Goal: Task Accomplishment & Management: Use online tool/utility

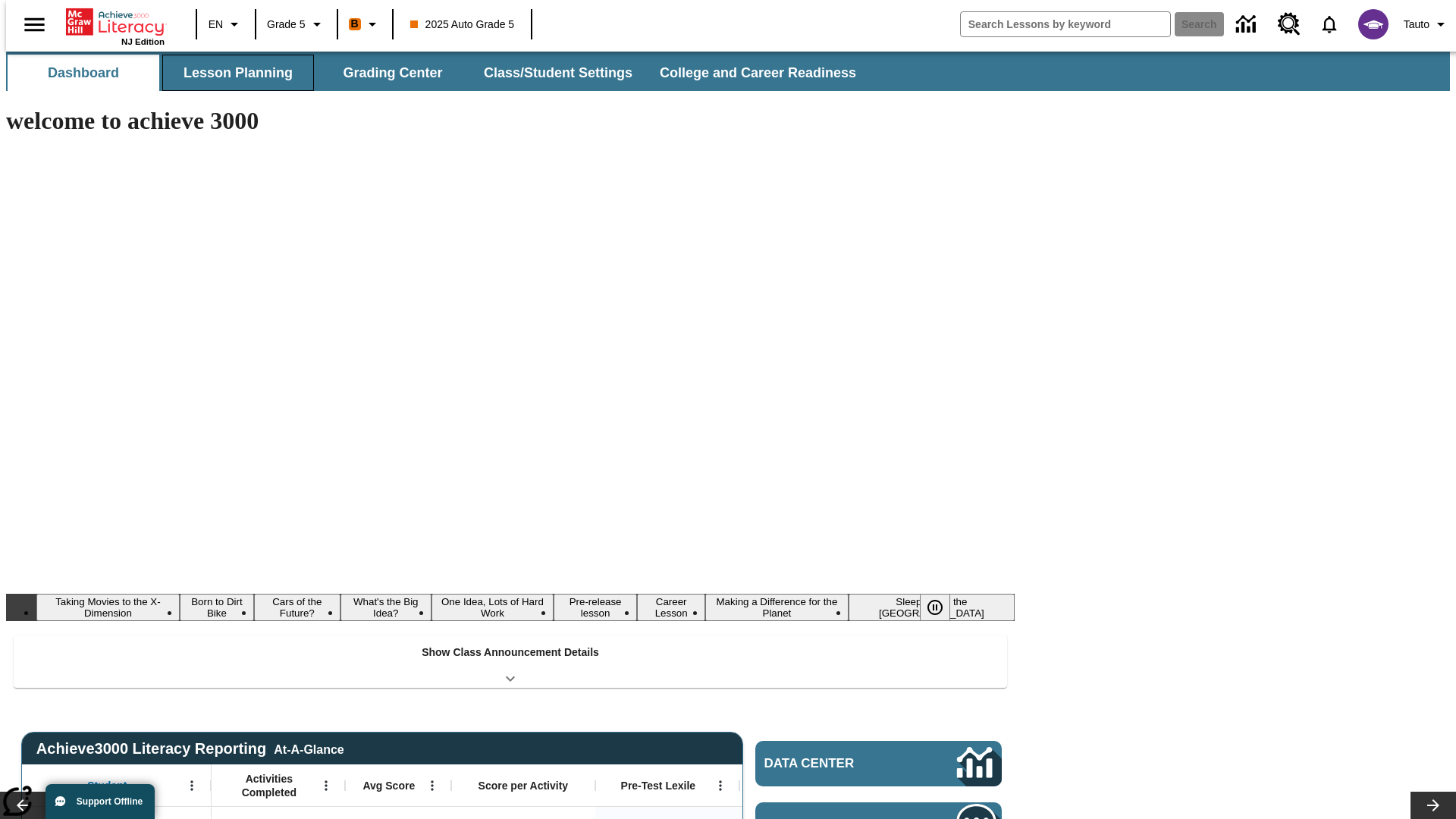
click at [232, 73] on button "Lesson Planning" at bounding box center [238, 73] width 152 height 36
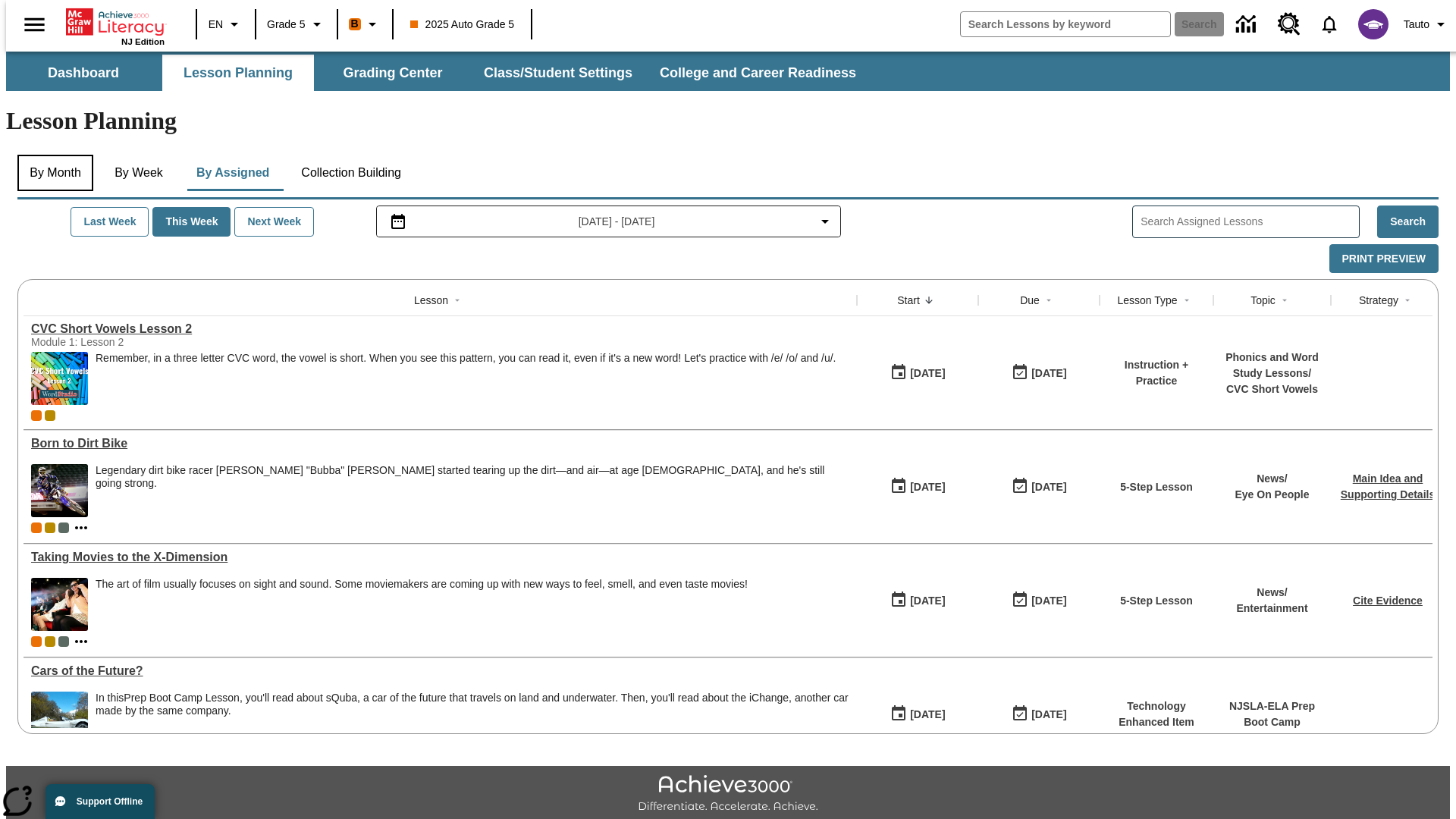
click at [51, 155] on button "By Month" at bounding box center [55, 173] width 76 height 36
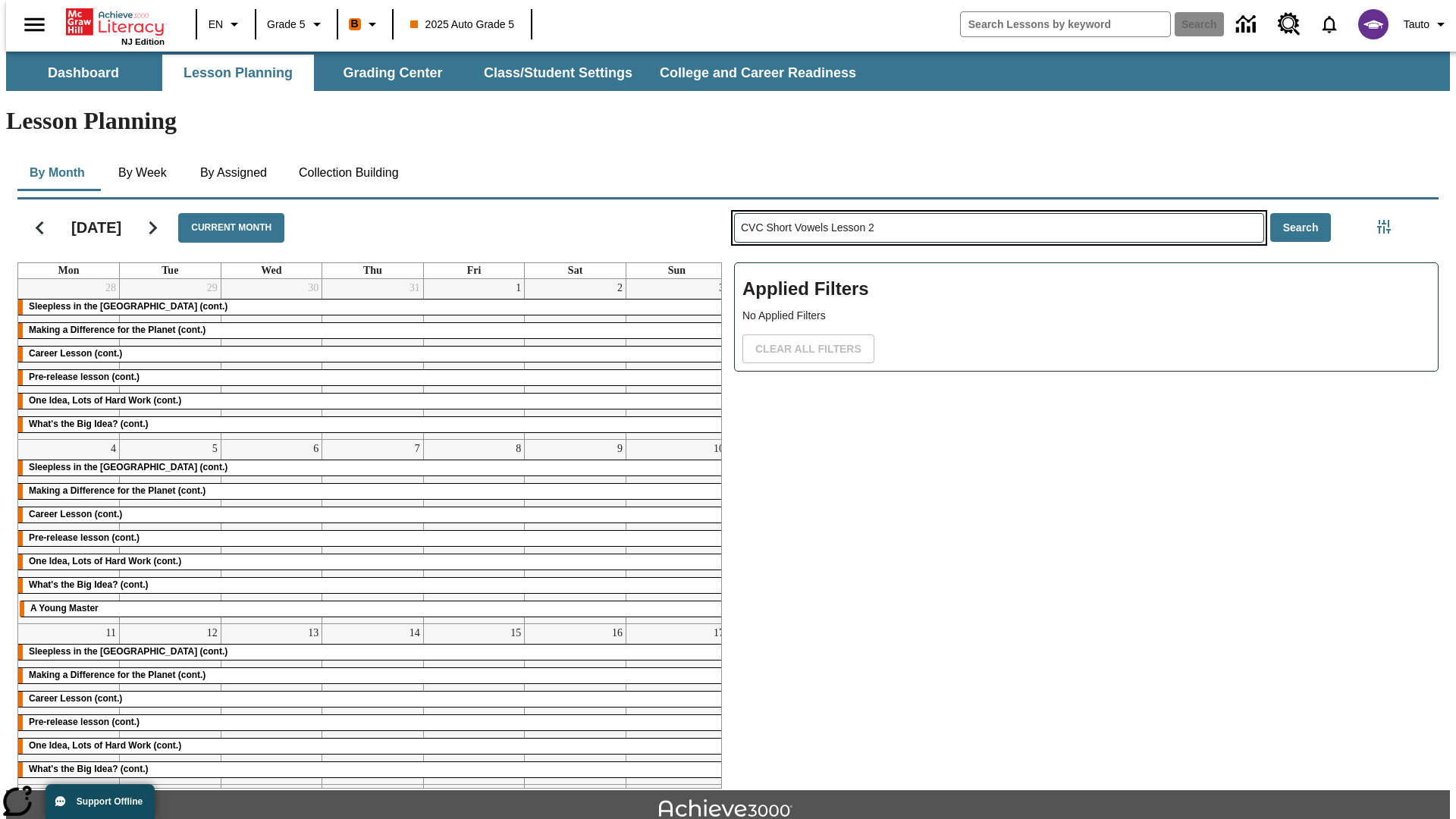
type input "CVC Short Vowels Lesson 2"
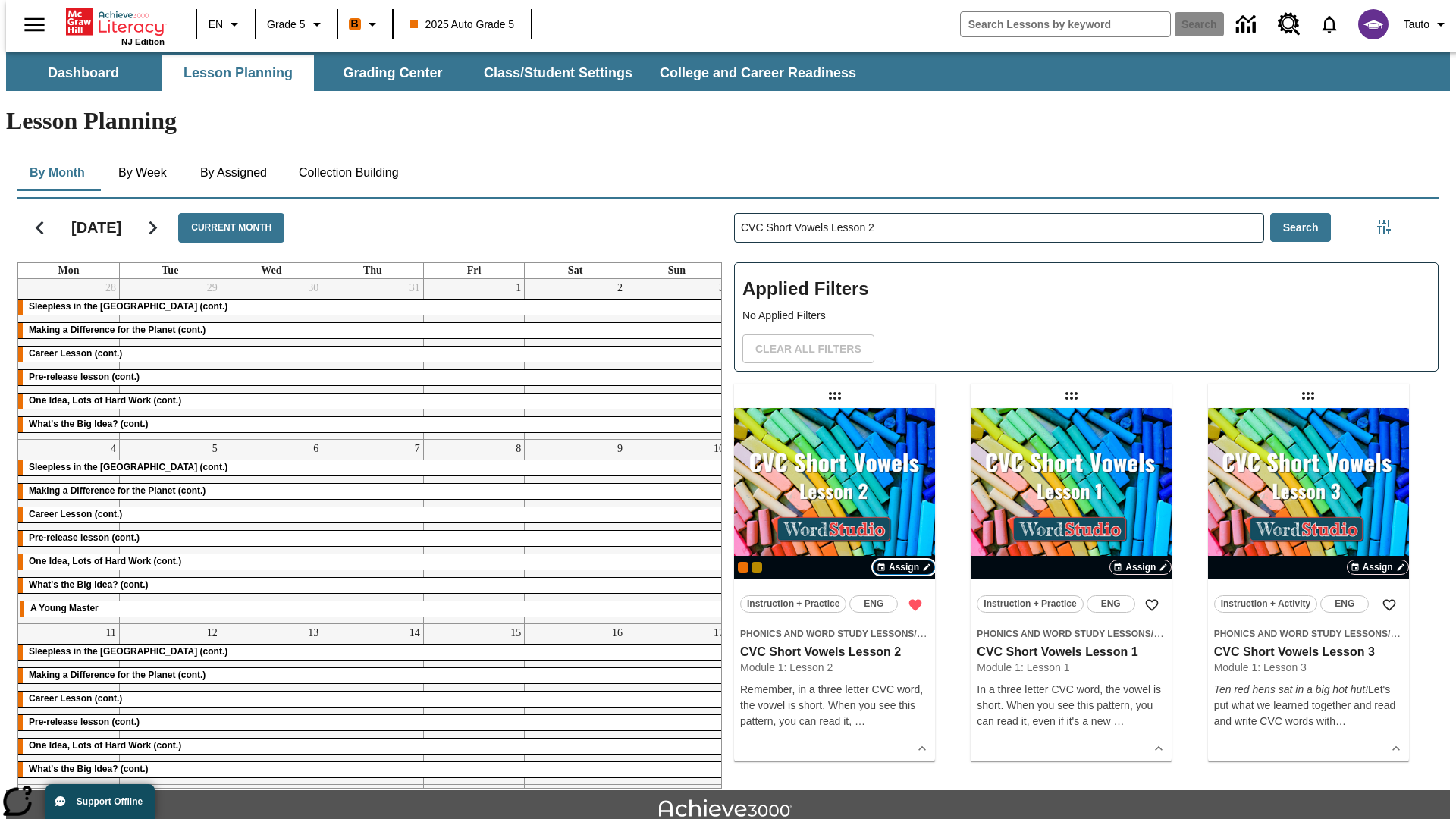
click at [904, 560] on span "Assign" at bounding box center [904, 567] width 30 height 13
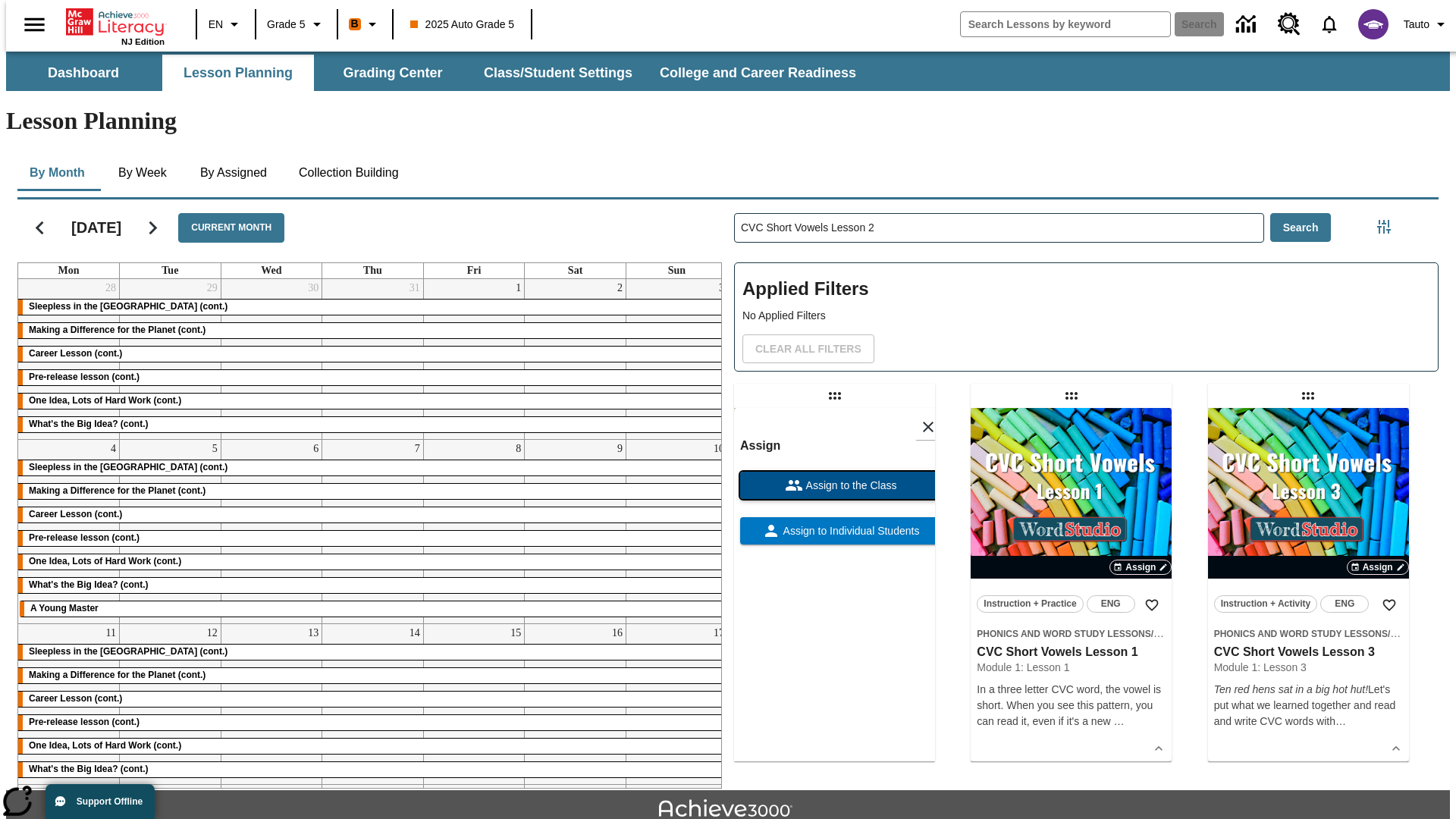
click at [834, 477] on span "Assign to the Class" at bounding box center [849, 485] width 94 height 16
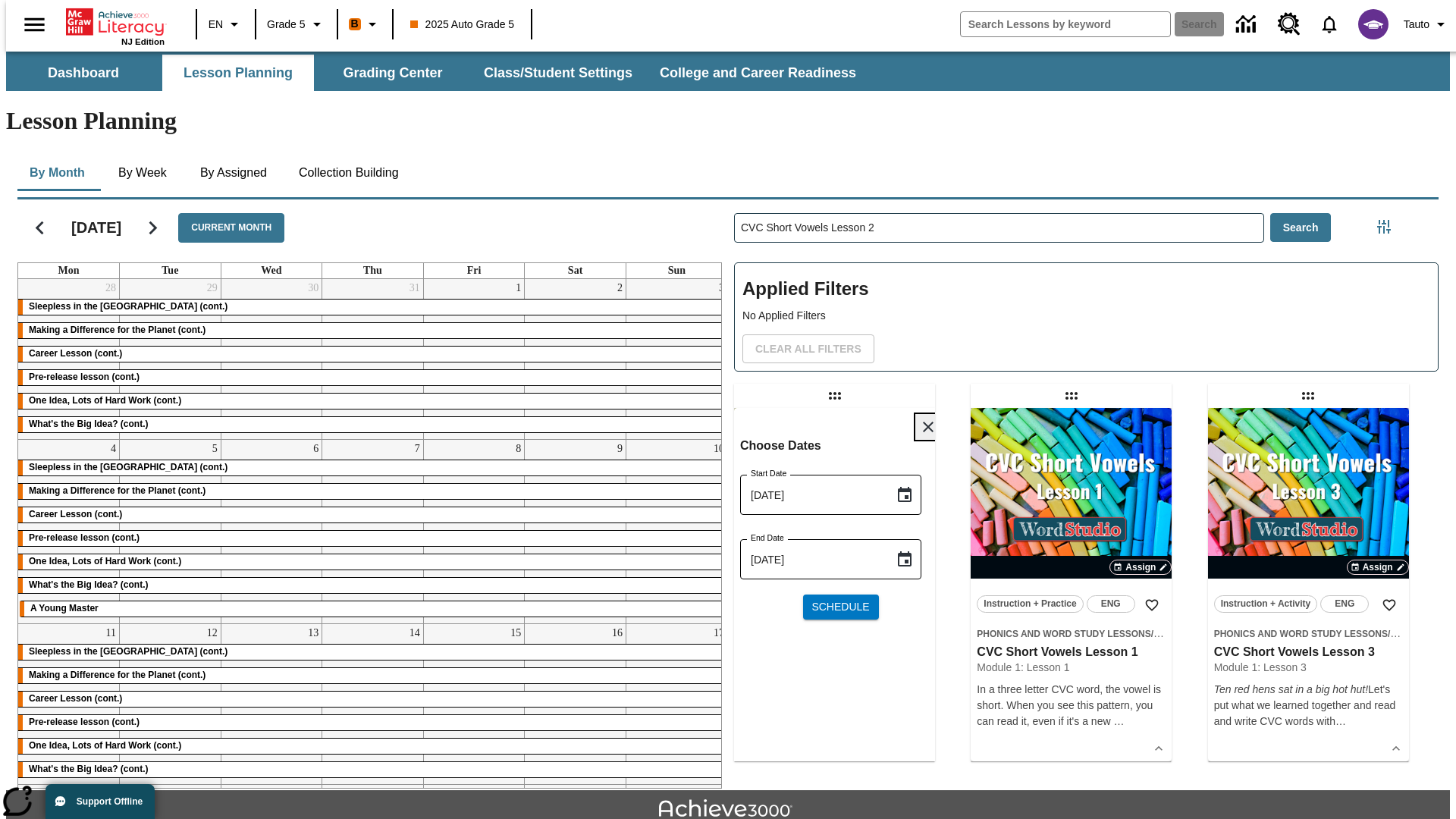
scroll to position [33, 0]
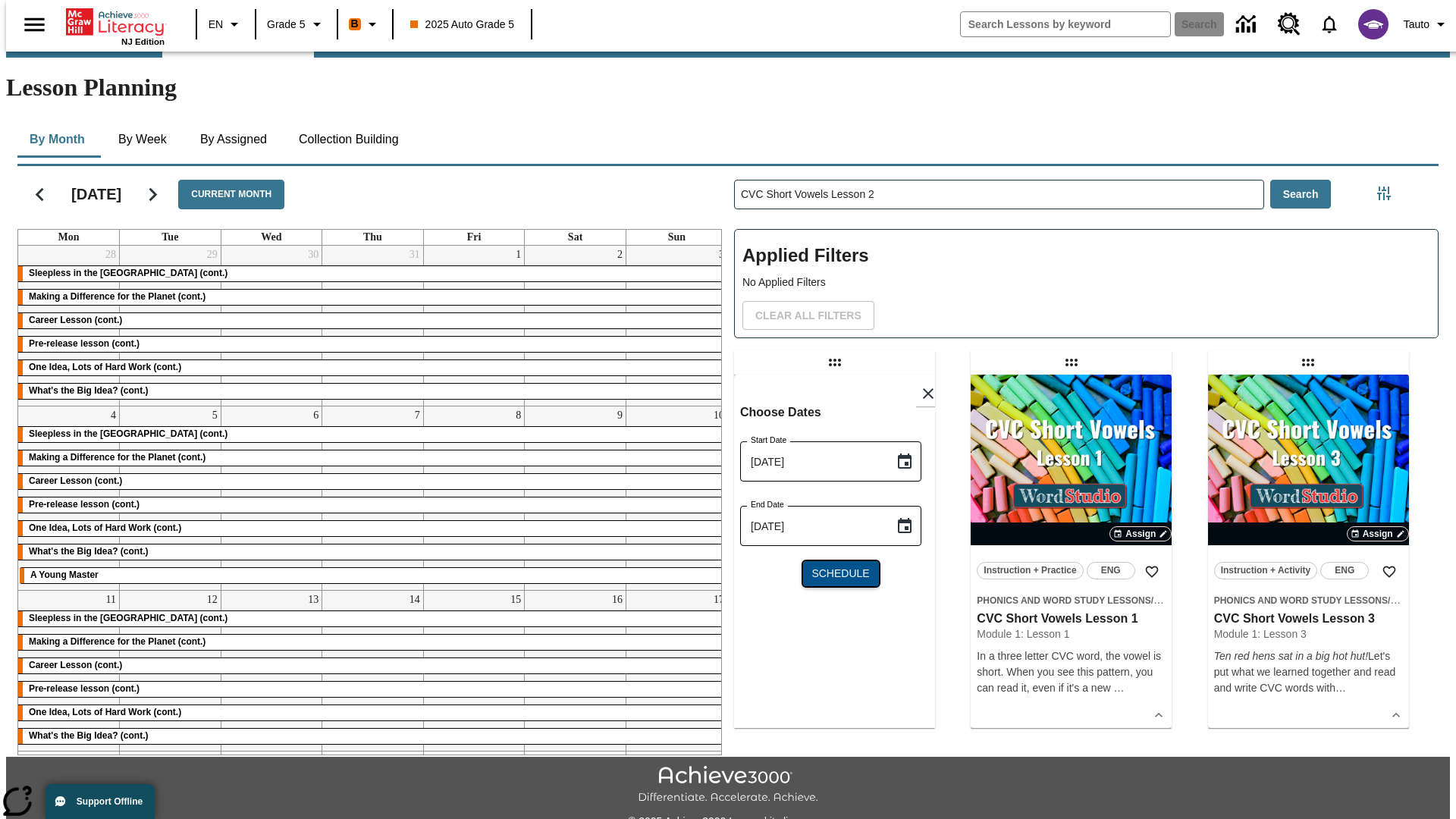
click at [834, 565] on span "Schedule" at bounding box center [840, 573] width 58 height 16
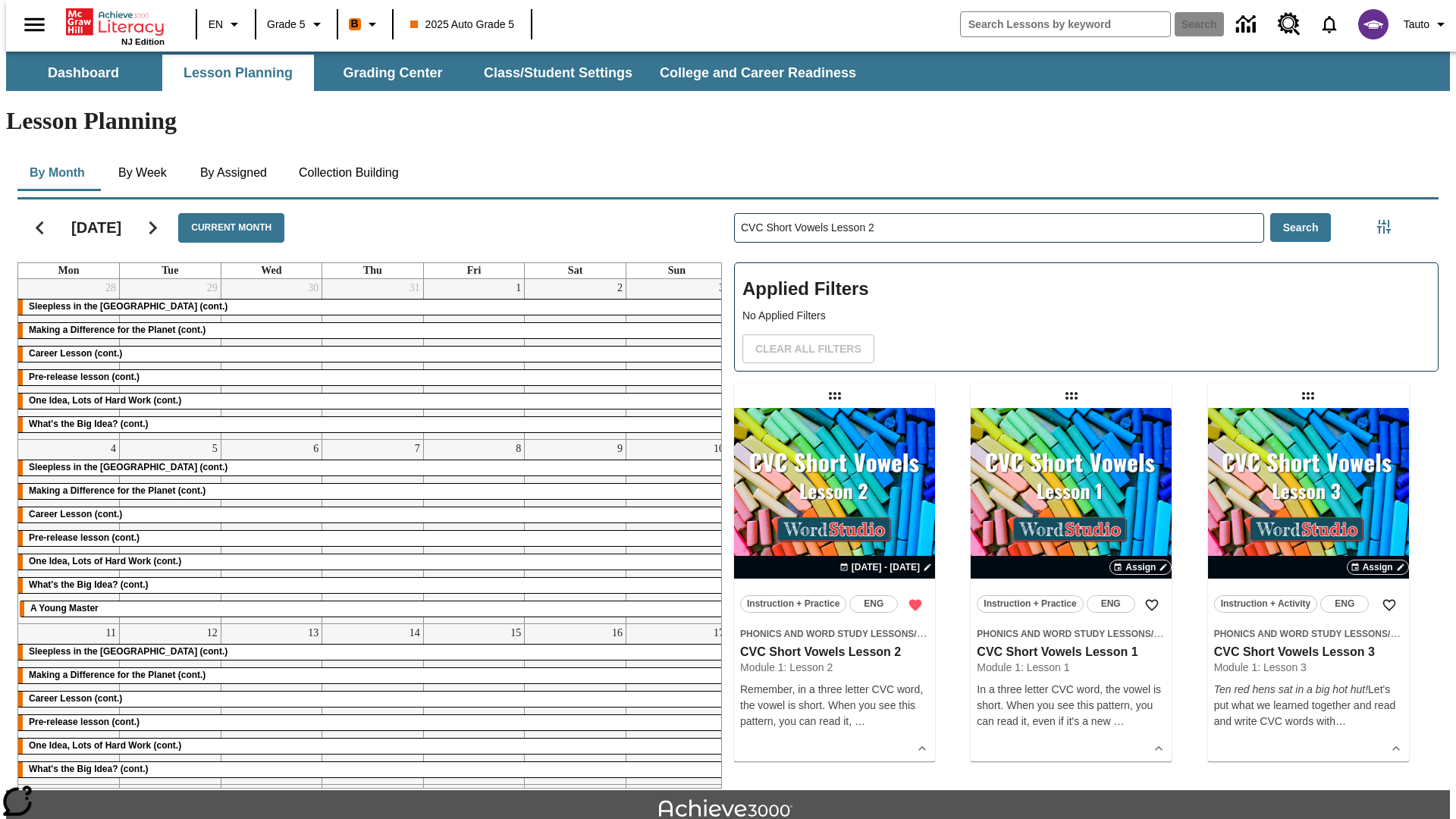
scroll to position [33, 0]
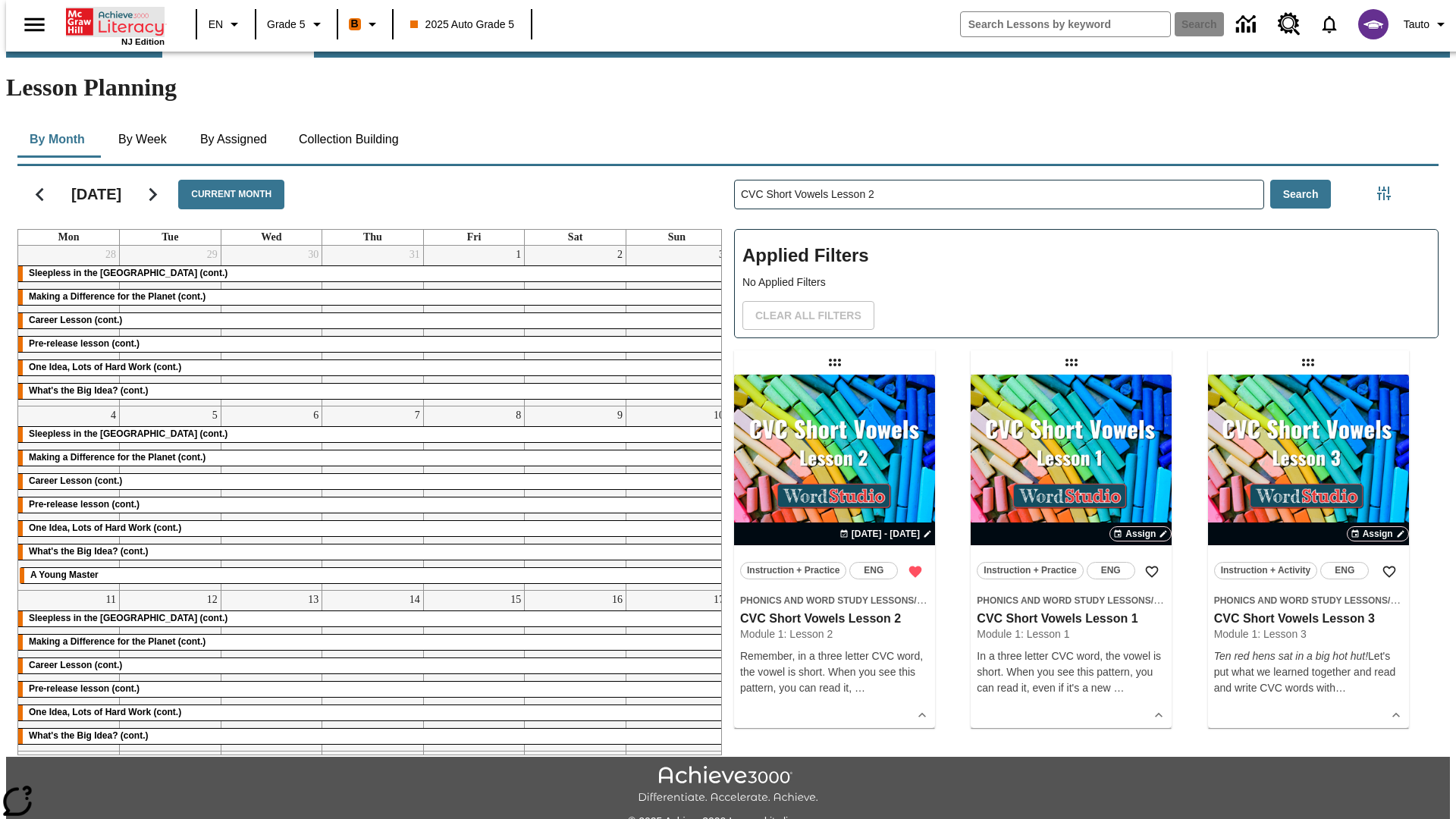
click at [109, 21] on icon "Home" at bounding box center [116, 22] width 101 height 30
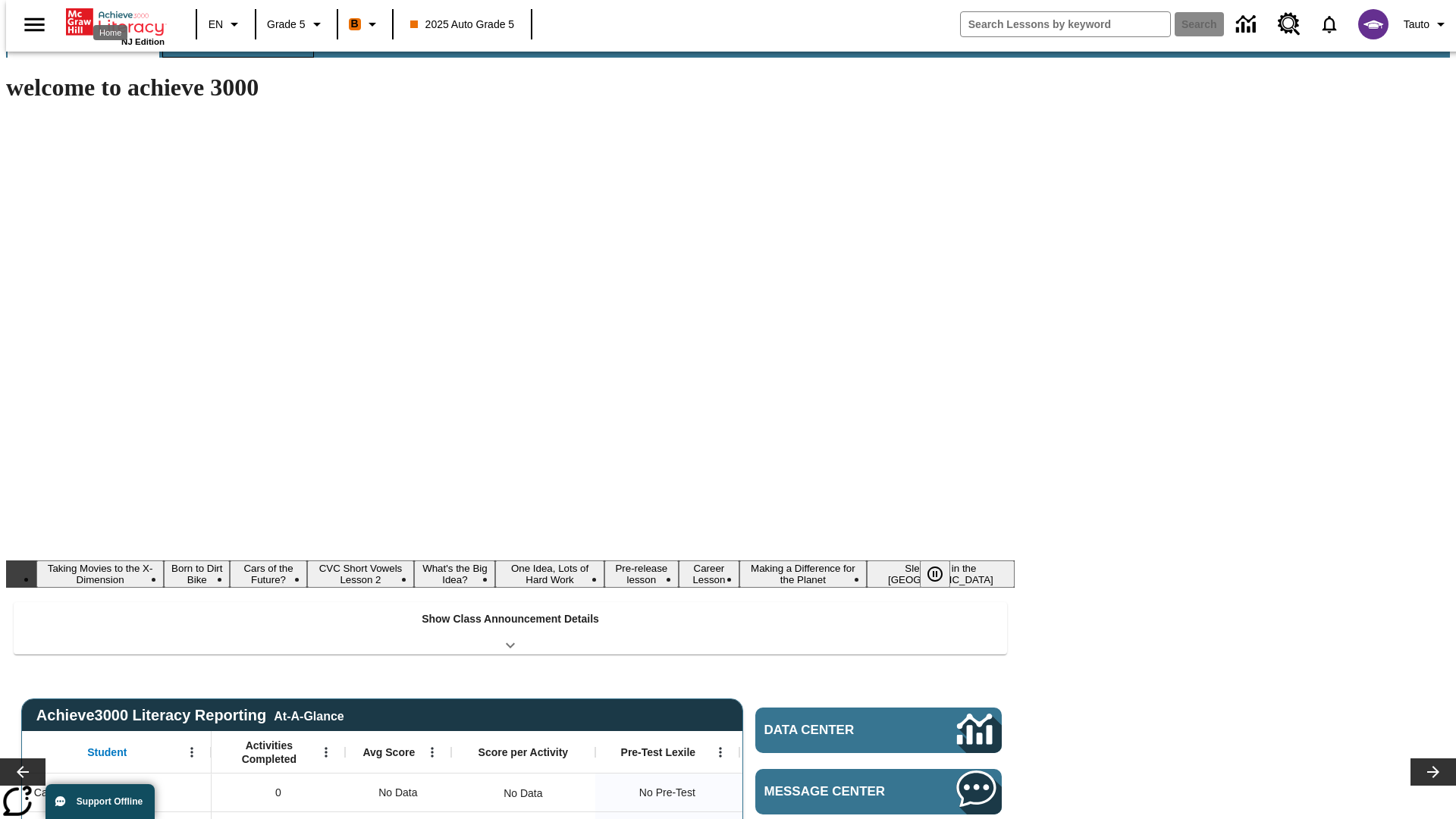
click at [232, 58] on button "Lesson Planning" at bounding box center [238, 40] width 152 height 36
